Goal: Task Accomplishment & Management: Manage account settings

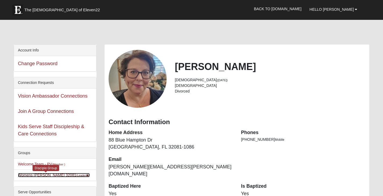
click at [30, 176] on link "Womens [PERSON_NAME] 32081 (Leader )" at bounding box center [54, 175] width 72 height 4
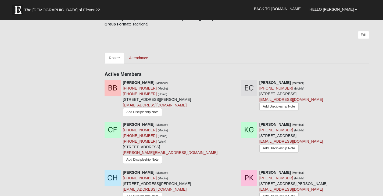
scroll to position [215, 0]
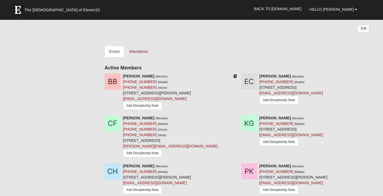
click at [234, 74] on icon at bounding box center [235, 76] width 4 height 4
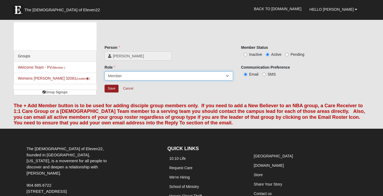
click at [141, 76] on select "Leader [PERSON_NAME] Coach Member Campus Lead Future Leader" at bounding box center [169, 75] width 128 height 9
click at [245, 55] on input "Inactive" at bounding box center [245, 54] width 3 height 3
radio input "true"
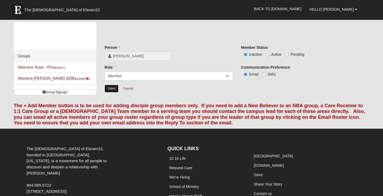
click at [108, 88] on input "Save" at bounding box center [112, 89] width 14 height 8
